Goal: Transaction & Acquisition: Purchase product/service

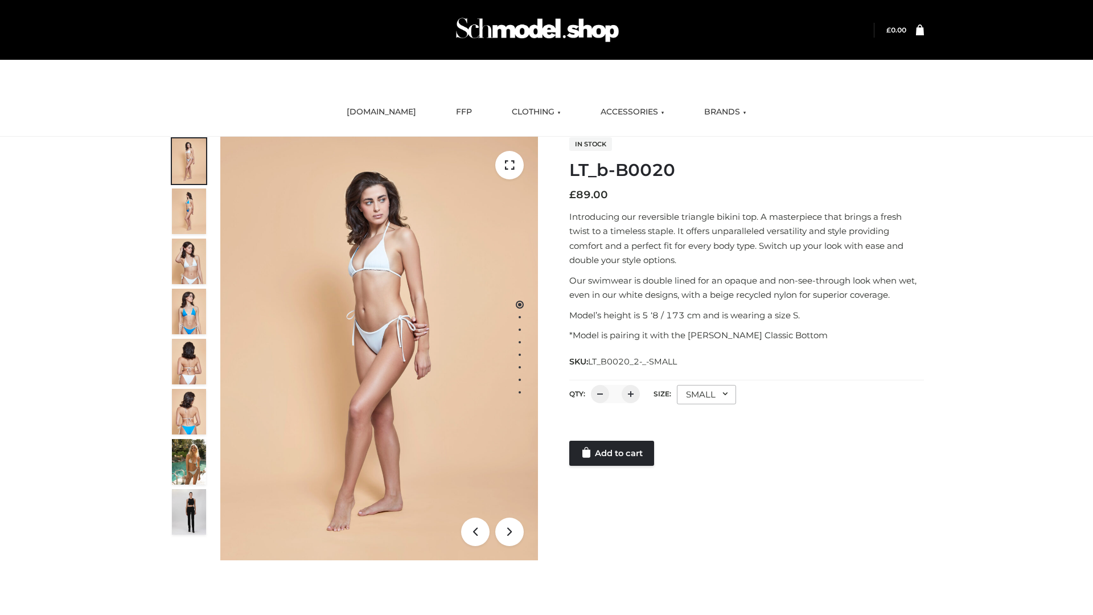
click at [613, 453] on link "Add to cart" at bounding box center [611, 453] width 85 height 25
